Goal: Task Accomplishment & Management: Manage account settings

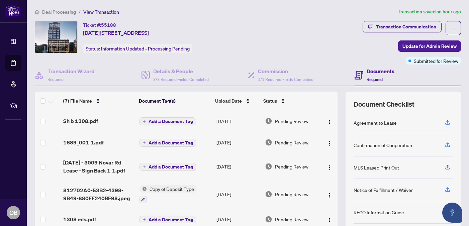
scroll to position [3, 0]
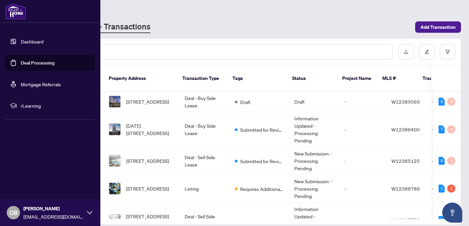
click at [37, 39] on link "Dashboard" at bounding box center [32, 41] width 23 height 6
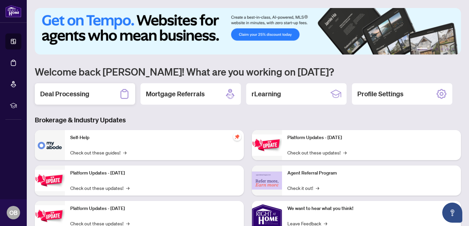
click at [76, 91] on h2 "Deal Processing" at bounding box center [64, 93] width 49 height 9
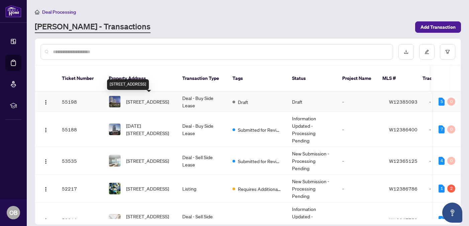
click at [153, 104] on span "1007-17 Zorra St, Toronto, Ontario M8Z 4Z6, Canada" at bounding box center [147, 101] width 43 height 7
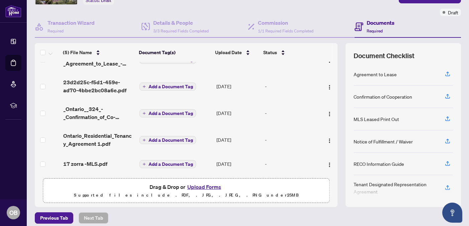
scroll to position [54, 0]
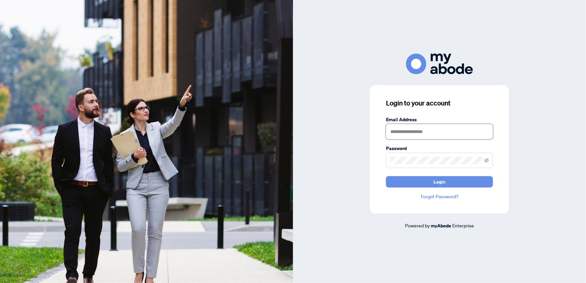
click at [427, 135] on input "text" at bounding box center [439, 131] width 107 height 15
type input "**********"
click at [433, 182] on button "Login" at bounding box center [439, 181] width 107 height 11
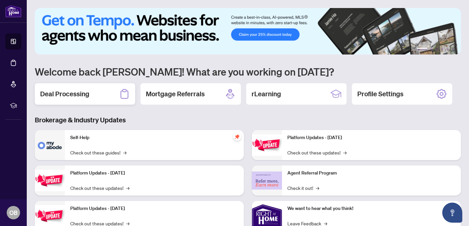
click at [72, 97] on h2 "Deal Processing" at bounding box center [64, 93] width 49 height 9
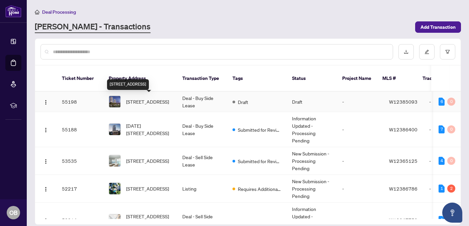
click at [153, 103] on span "1007-17 Zorra St, Toronto, Ontario M8Z 4Z6, Canada" at bounding box center [147, 101] width 43 height 7
